Goal: Task Accomplishment & Management: Use online tool/utility

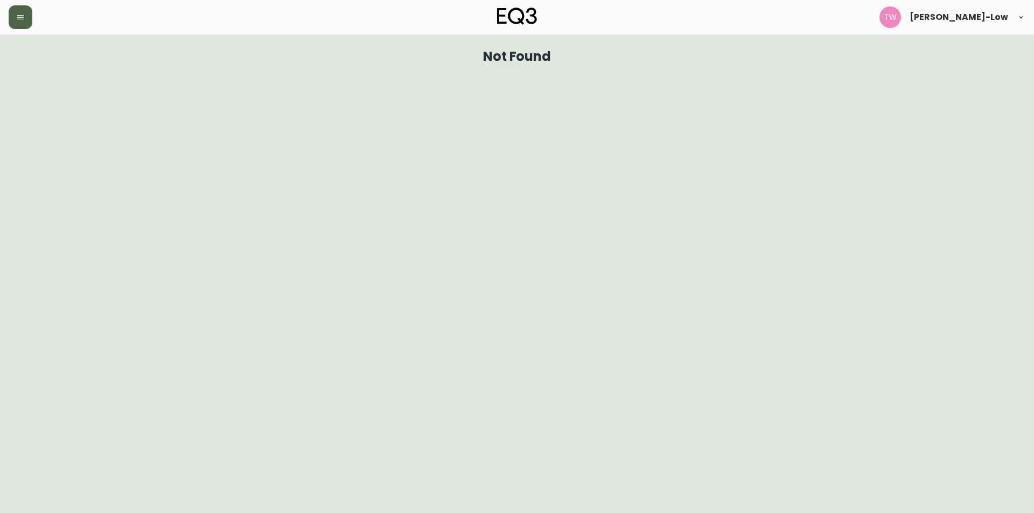
click at [27, 20] on button "button" at bounding box center [21, 17] width 24 height 24
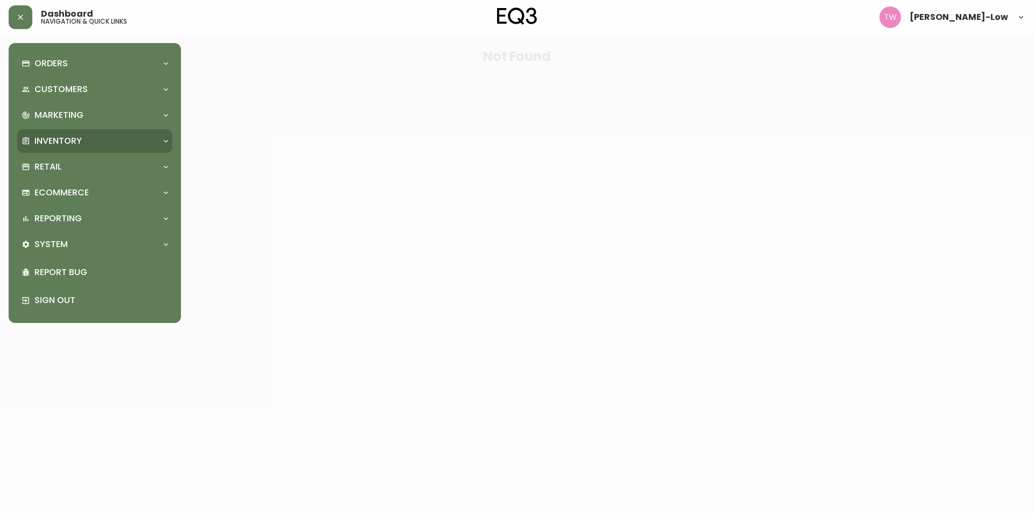
click at [85, 135] on div "Inventory" at bounding box center [90, 141] width 136 height 12
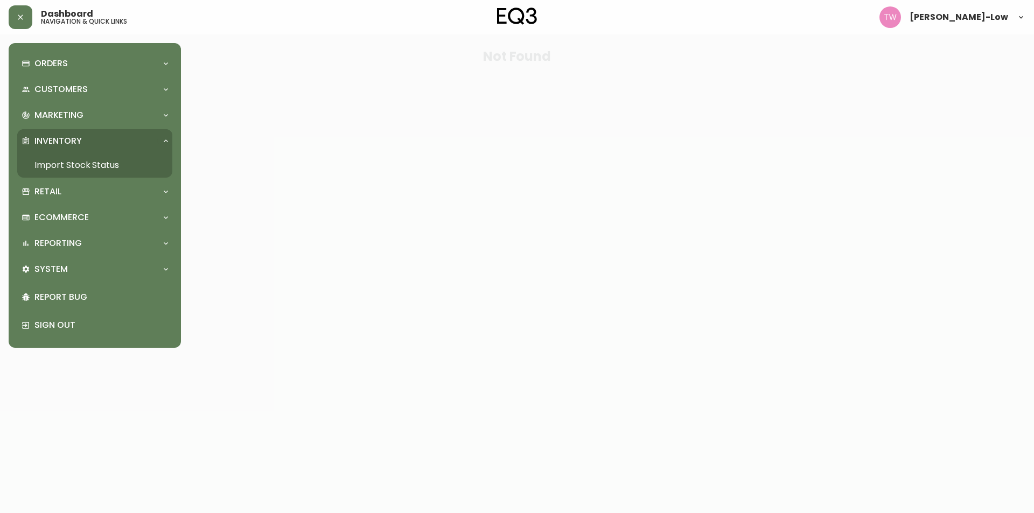
click at [79, 160] on link "Import Stock Status" at bounding box center [94, 165] width 155 height 25
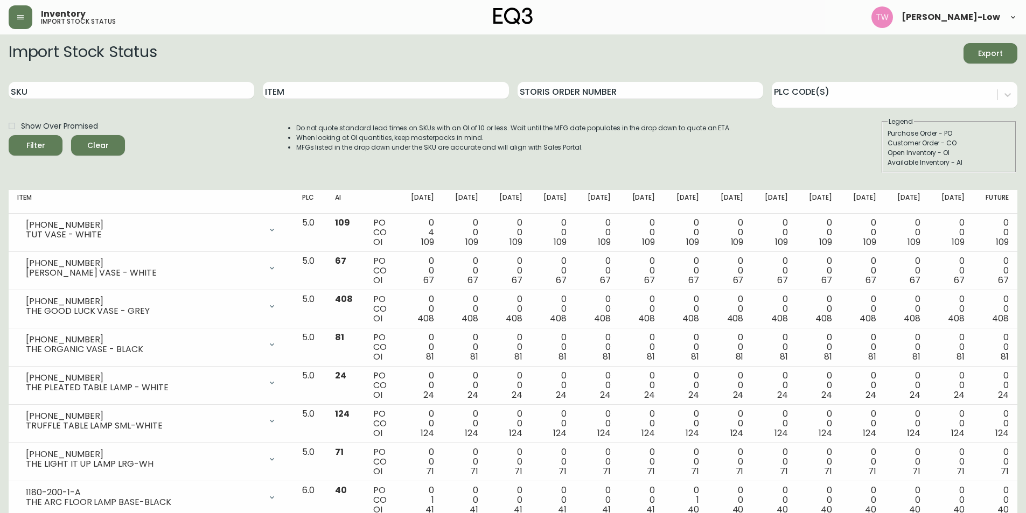
click at [987, 47] on span "Export" at bounding box center [990, 53] width 37 height 13
